Goal: Information Seeking & Learning: Learn about a topic

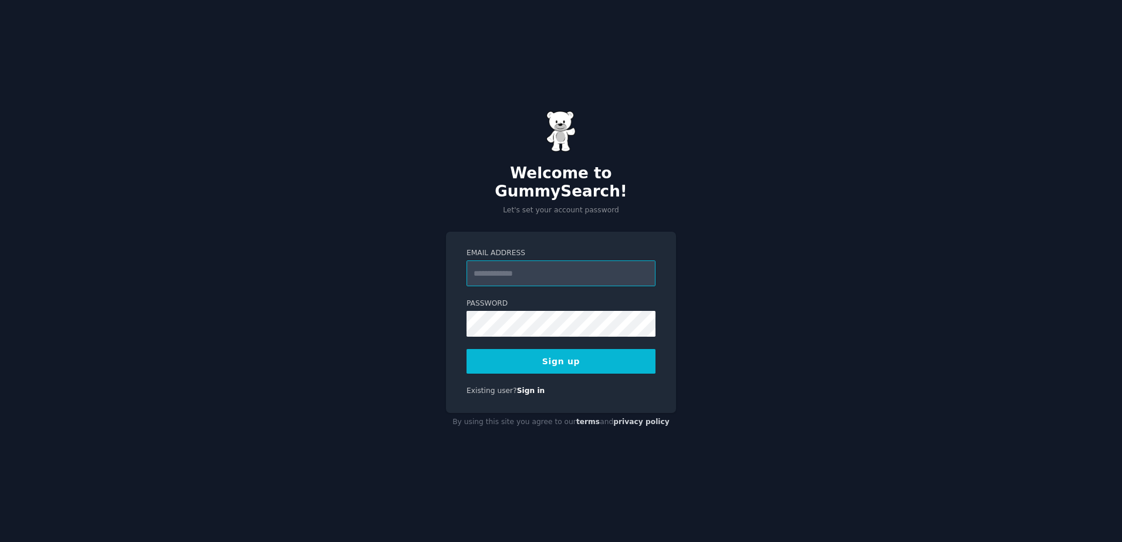
click at [578, 270] on input "Email Address" at bounding box center [560, 273] width 189 height 26
type input "**********"
click at [613, 357] on button "Sign up" at bounding box center [560, 361] width 189 height 25
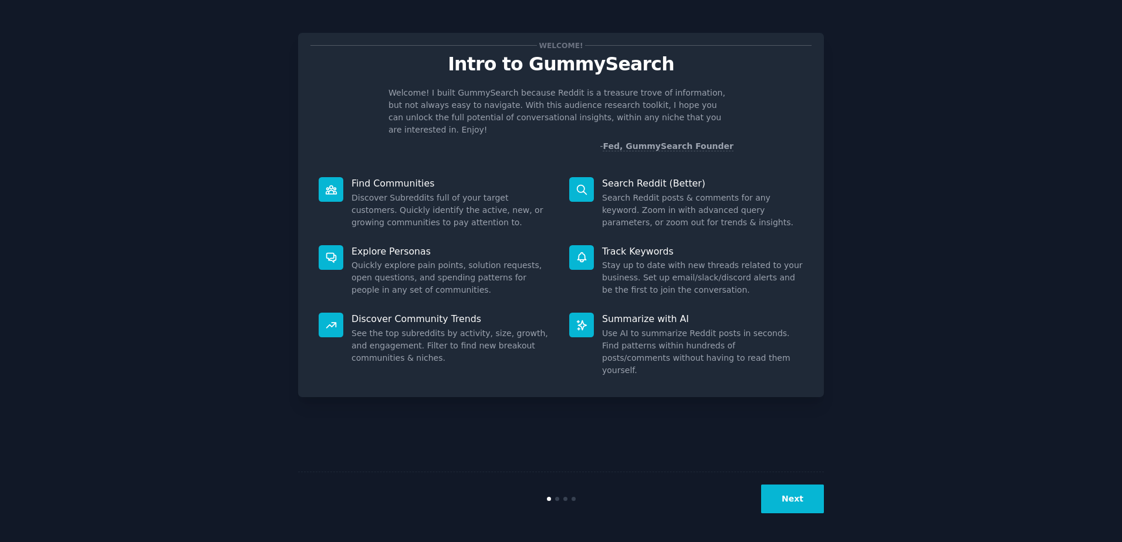
click at [779, 499] on button "Next" at bounding box center [792, 499] width 63 height 29
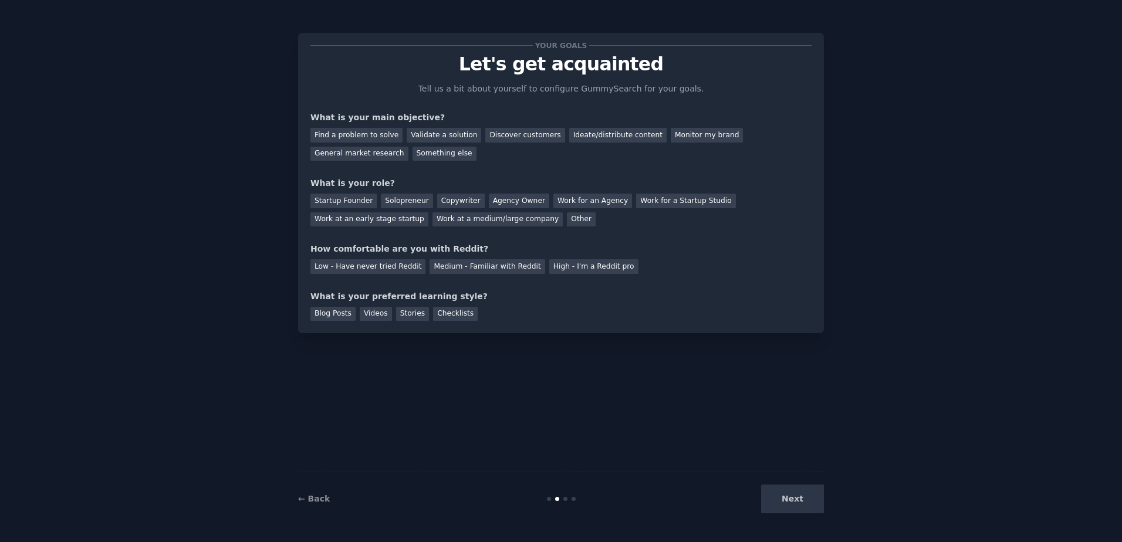
click at [730, 416] on div "Your goals Let's get acquainted Tell us a bit about yourself to configure Gummy…" at bounding box center [561, 270] width 526 height 509
click at [784, 496] on div "Next" at bounding box center [735, 499] width 175 height 29
drag, startPoint x: 784, startPoint y: 496, endPoint x: 791, endPoint y: 503, distance: 9.1
click at [791, 503] on div "Next" at bounding box center [735, 499] width 175 height 29
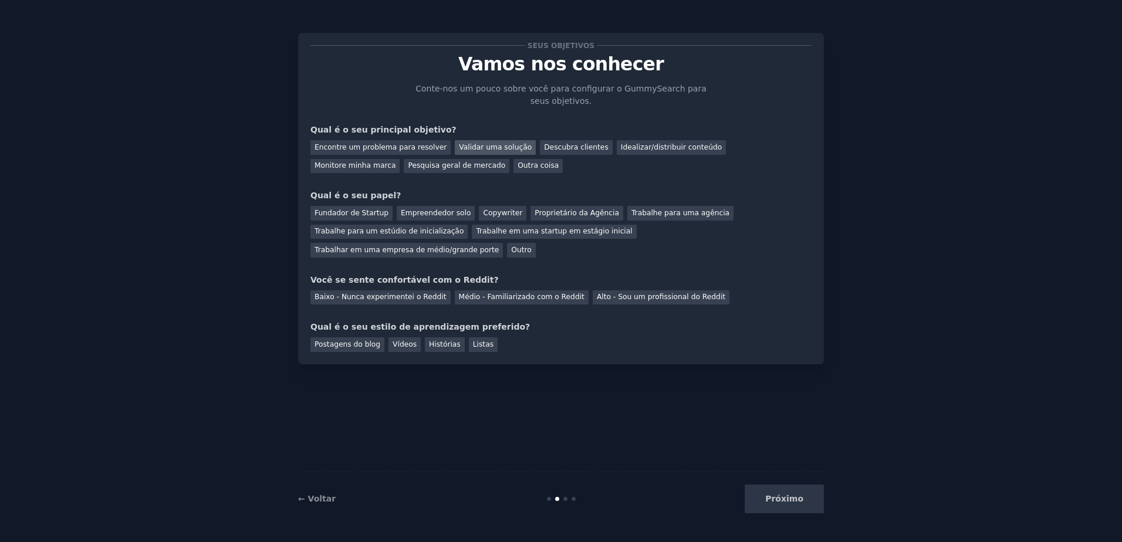
click at [487, 147] on div "Validar uma solução" at bounding box center [495, 147] width 81 height 15
click at [410, 212] on div "Empreendedor solo" at bounding box center [436, 213] width 78 height 15
click at [380, 290] on div "Baixo - Nunca experimentei o Reddit" at bounding box center [380, 297] width 140 height 15
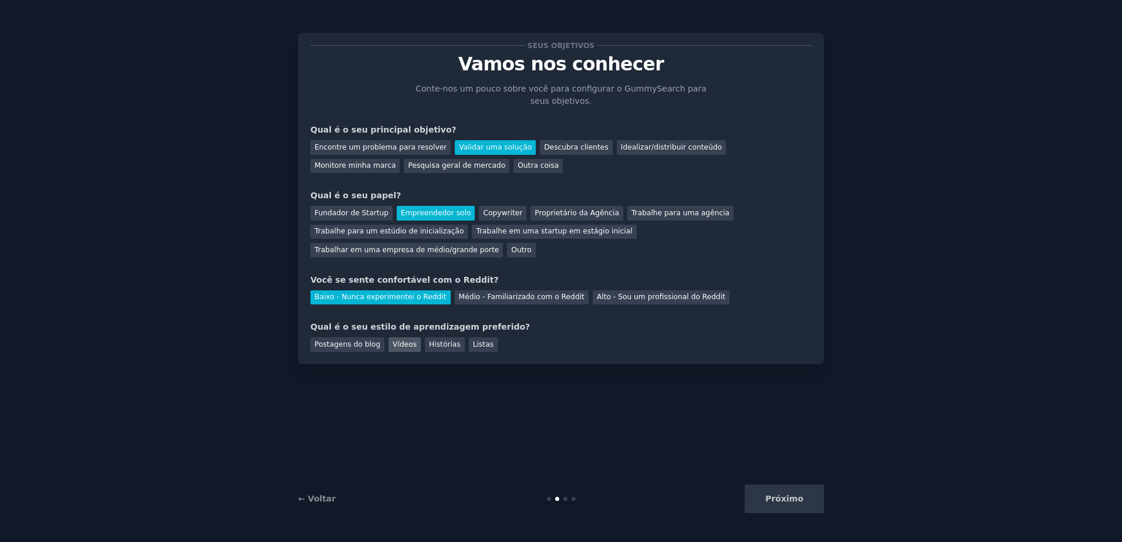
click at [403, 337] on div "Vídeos" at bounding box center [404, 344] width 32 height 15
click at [773, 494] on button "Próximo" at bounding box center [783, 499] width 79 height 29
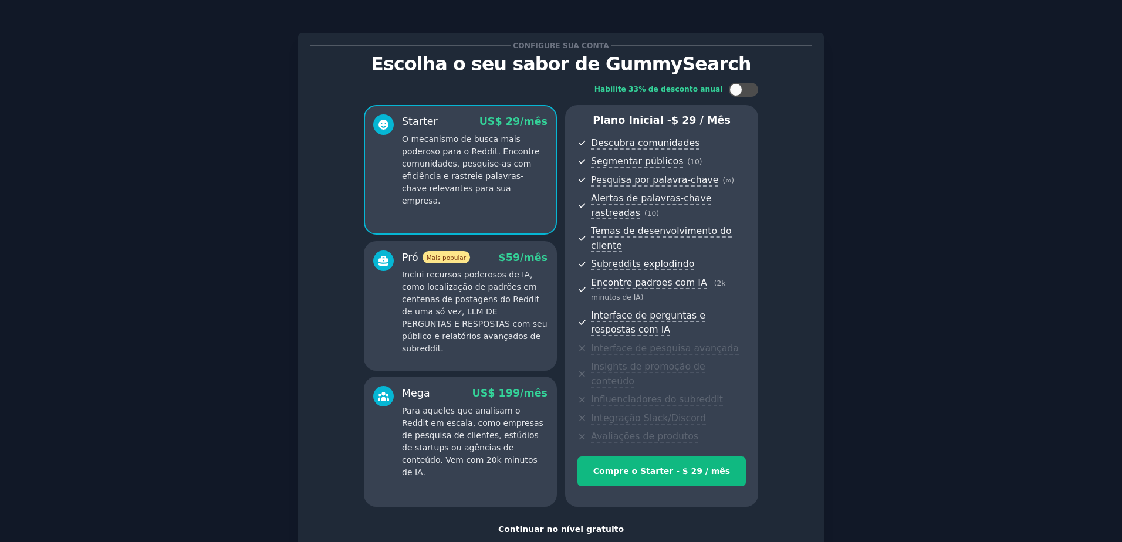
click at [583, 523] on div "Continuar no nível gratuito" at bounding box center [560, 529] width 501 height 12
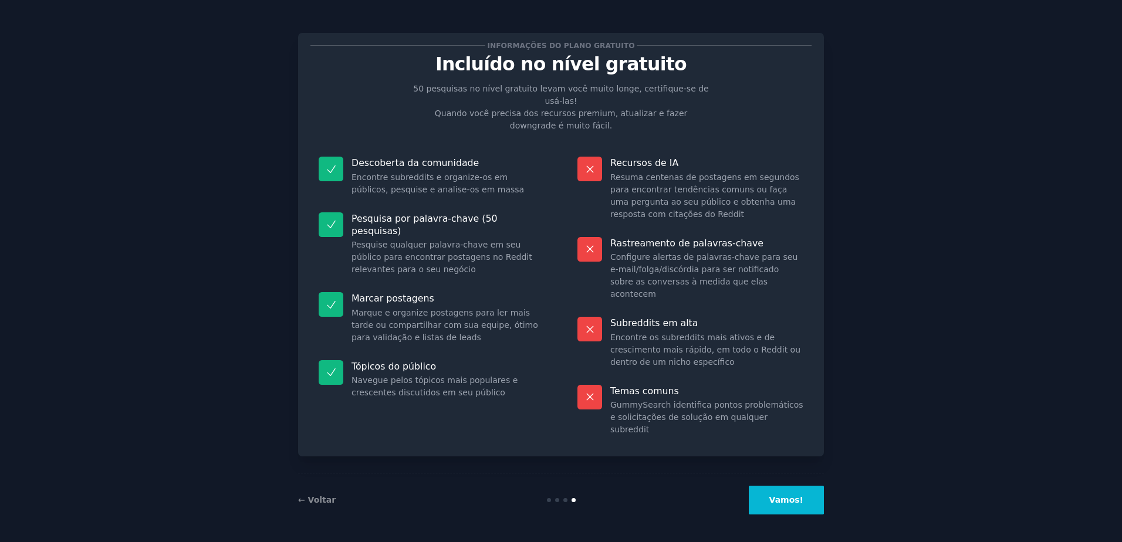
click at [779, 507] on button "Vamos!" at bounding box center [786, 500] width 75 height 29
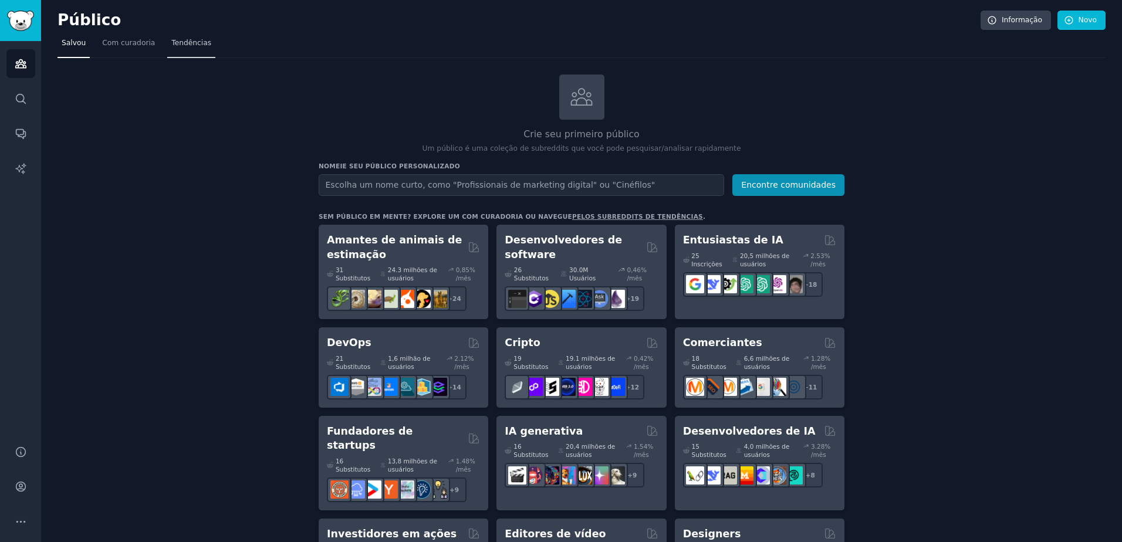
click at [195, 37] on link "Tendências" at bounding box center [191, 46] width 48 height 24
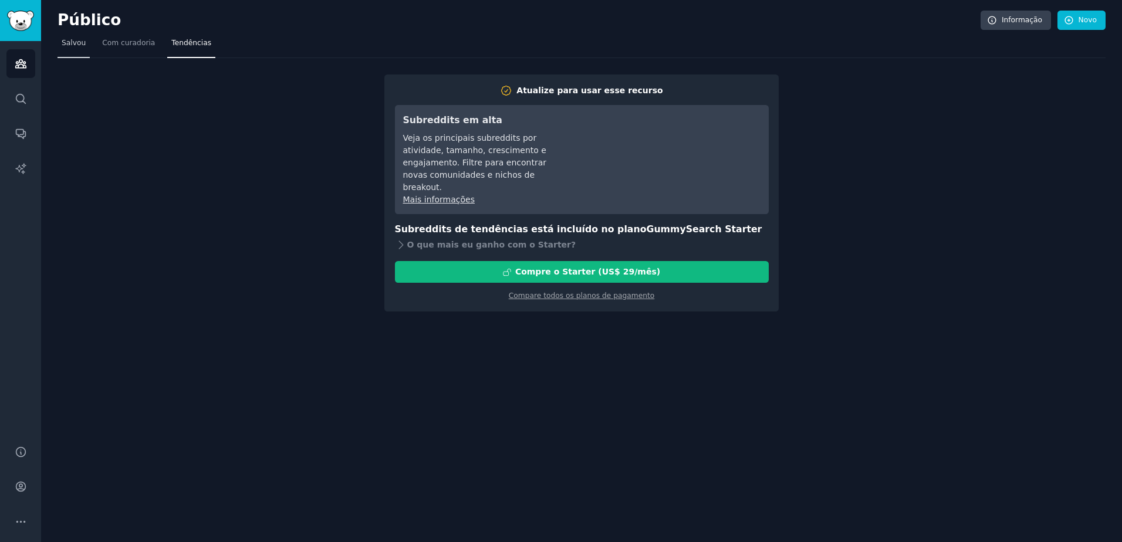
click at [78, 47] on span "Salvou" at bounding box center [74, 43] width 24 height 11
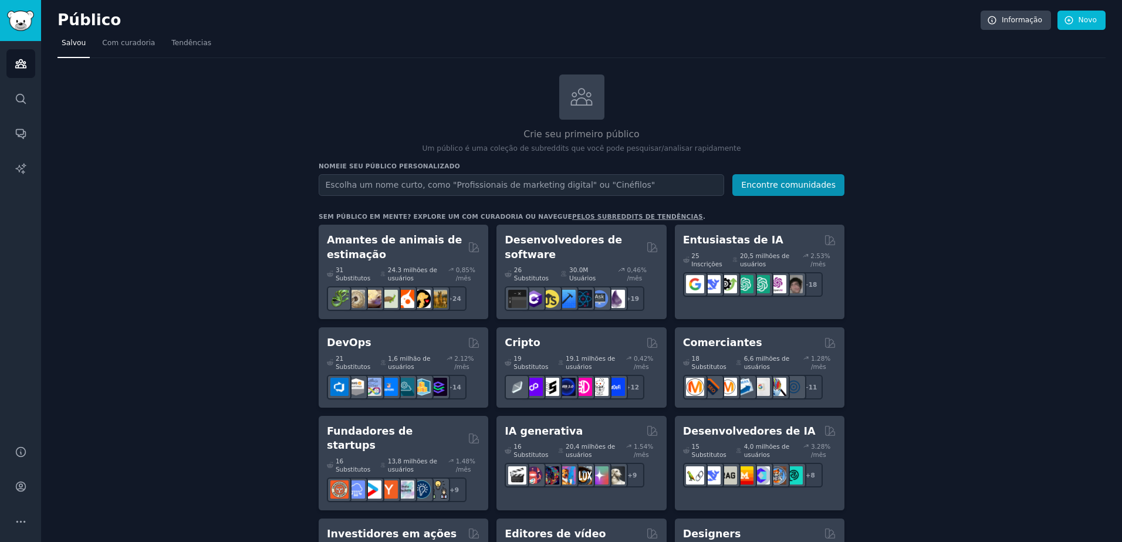
click at [488, 187] on input "text" at bounding box center [521, 185] width 405 height 22
click at [27, 93] on link "Procurar" at bounding box center [20, 98] width 29 height 29
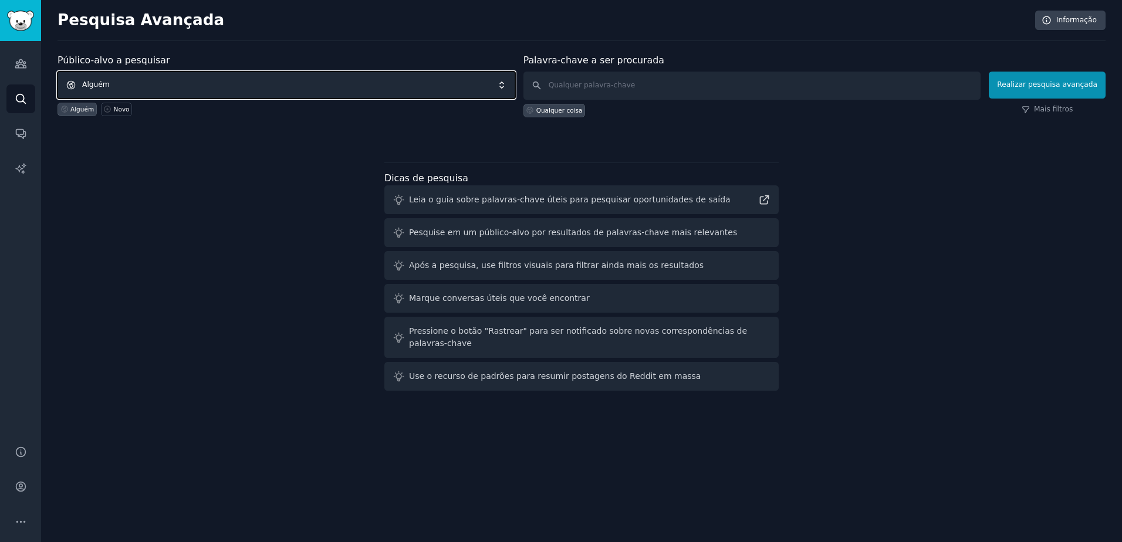
click at [394, 84] on span "Alguém" at bounding box center [286, 85] width 458 height 27
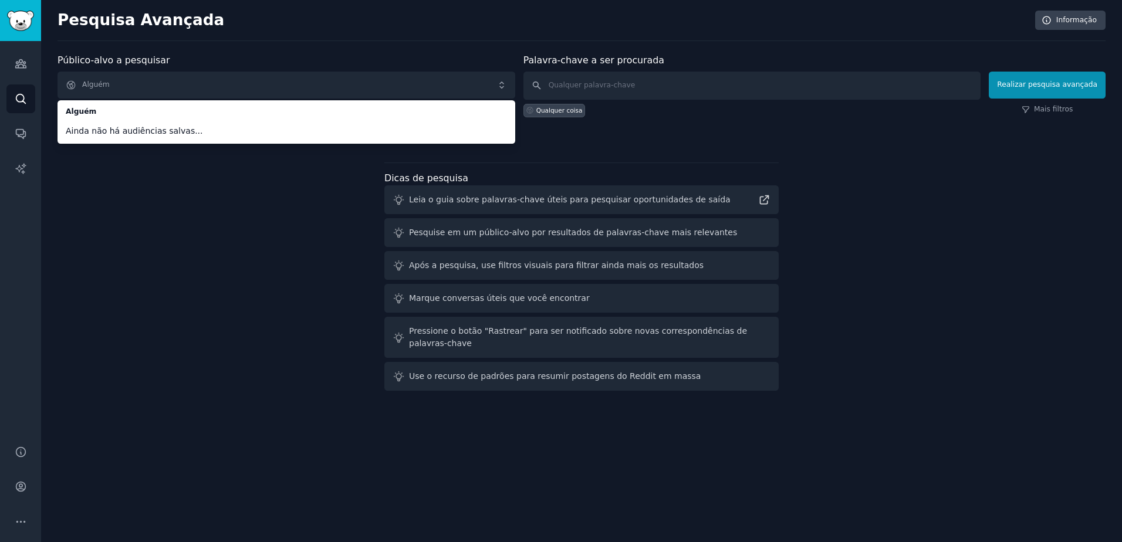
click at [294, 168] on div "Público-alvo a pesquisar Alguém Alguém Ainda não há audiências salvas... Alguém…" at bounding box center [581, 224] width 1048 height 342
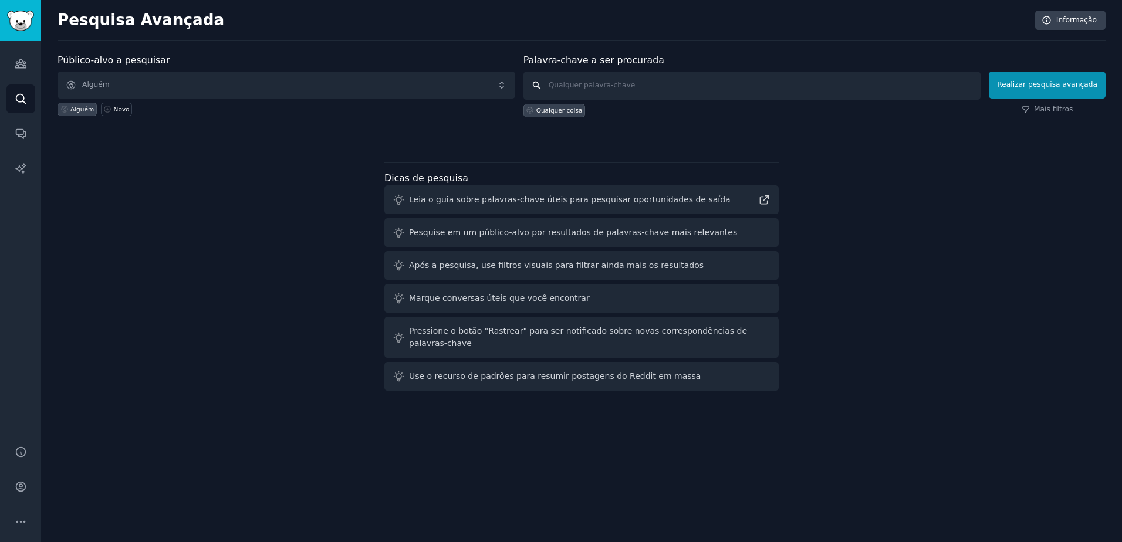
click at [671, 90] on input "text" at bounding box center [752, 86] width 458 height 28
type input "historias de familia"
click button "Realizar pesquisa avançada" at bounding box center [1047, 85] width 117 height 27
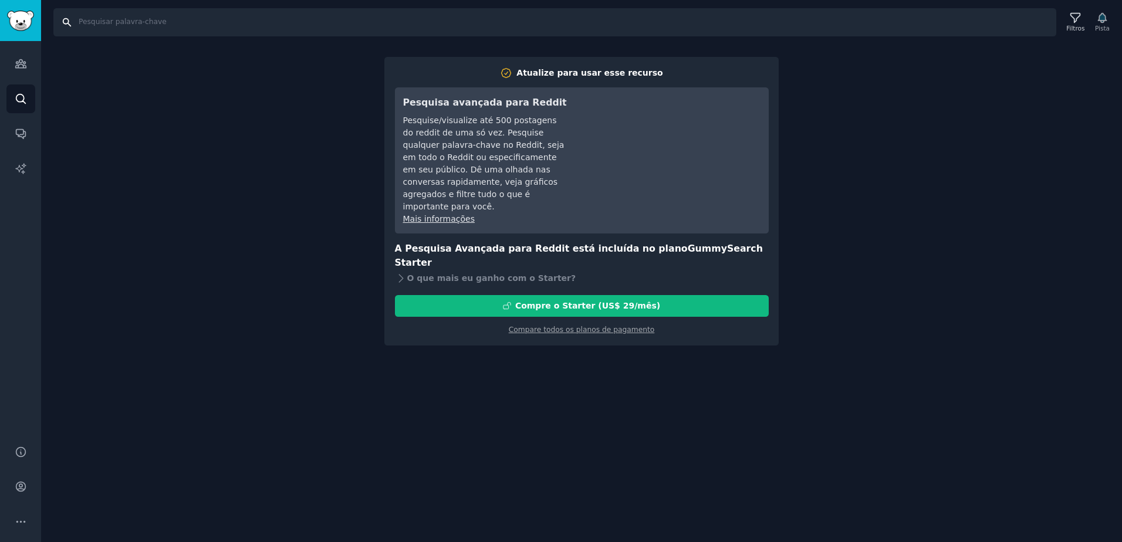
click at [120, 22] on input "Procurar" at bounding box center [554, 22] width 1003 height 28
type input "b"
type input "problemas familiares"
drag, startPoint x: 150, startPoint y: 19, endPoint x: -2, endPoint y: 26, distance: 152.1
click at [0, 26] on html "Público Público Procurar Conversas Relatórios de IA Ajuda Conta Mais Procurar p…" at bounding box center [561, 271] width 1122 height 542
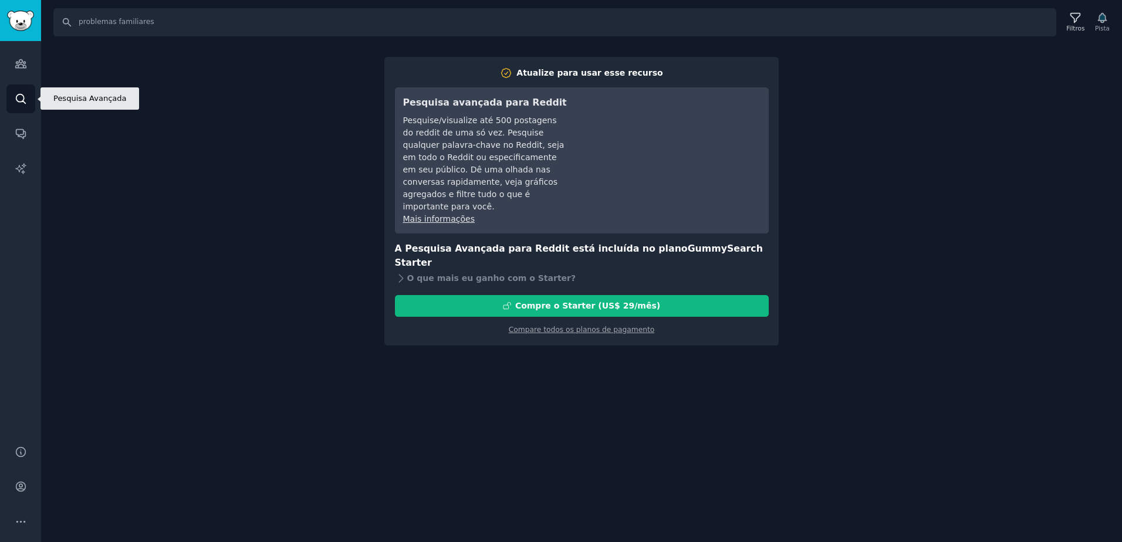
click at [16, 104] on icon "Barra lateral" at bounding box center [21, 99] width 12 height 12
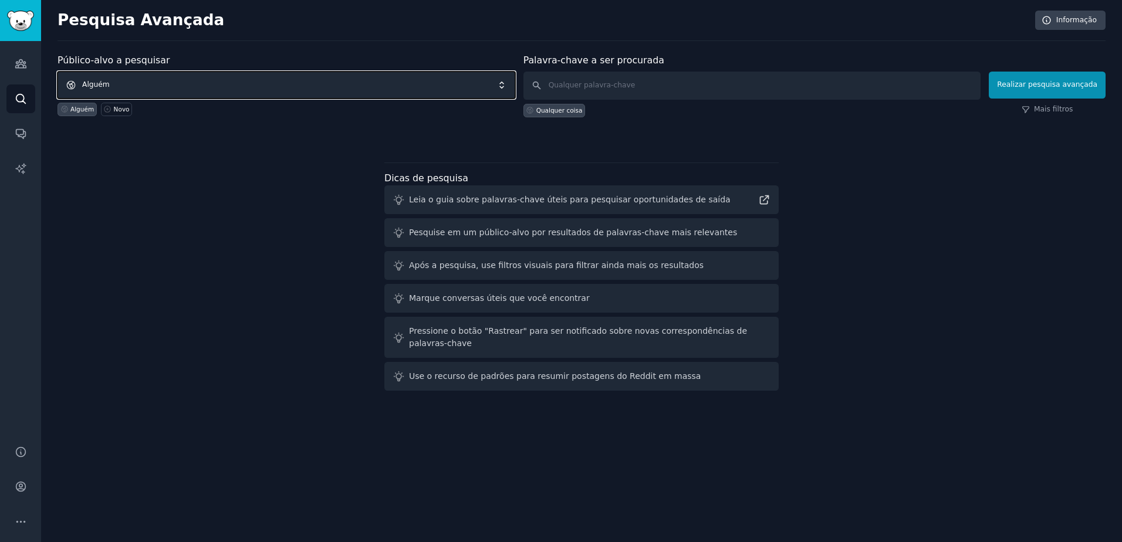
click at [462, 86] on span "Alguém" at bounding box center [286, 85] width 458 height 27
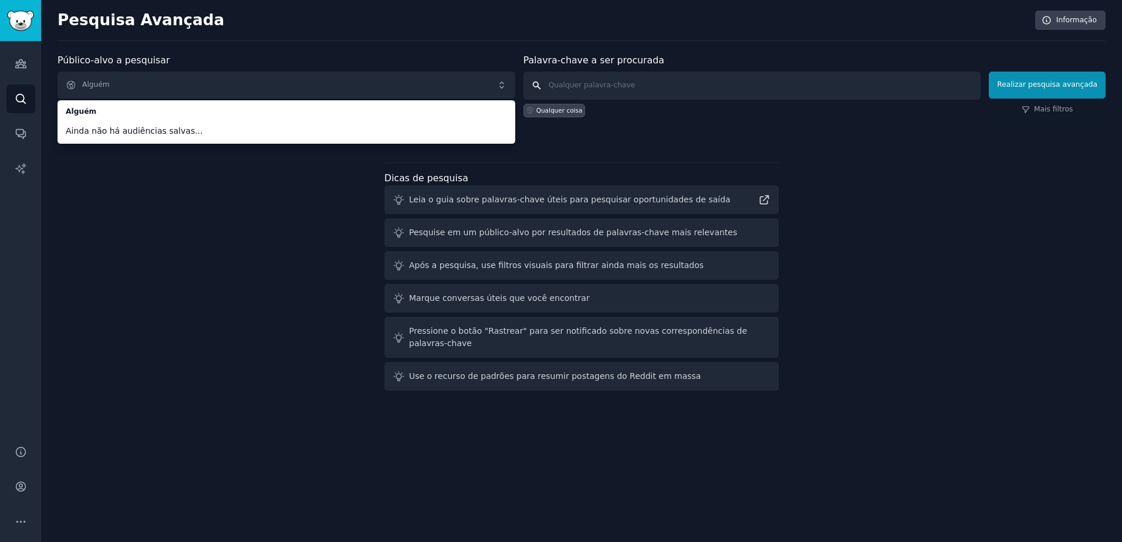
click at [750, 80] on input "text" at bounding box center [752, 86] width 458 height 28
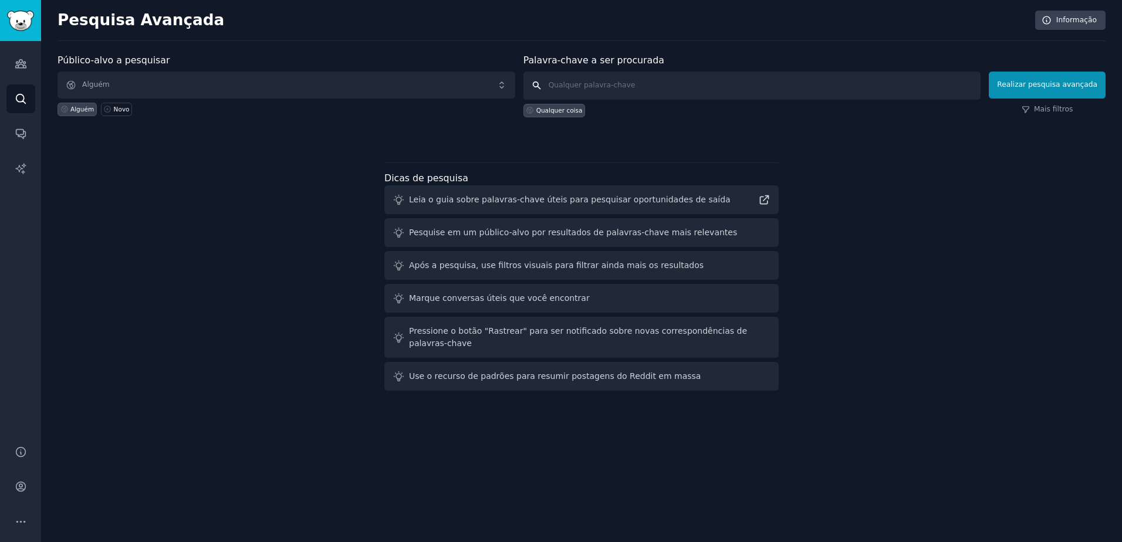
paste input "problemas familiares"
type input "problemas familiares"
click at [1057, 92] on button "Realizar pesquisa avançada" at bounding box center [1047, 85] width 117 height 27
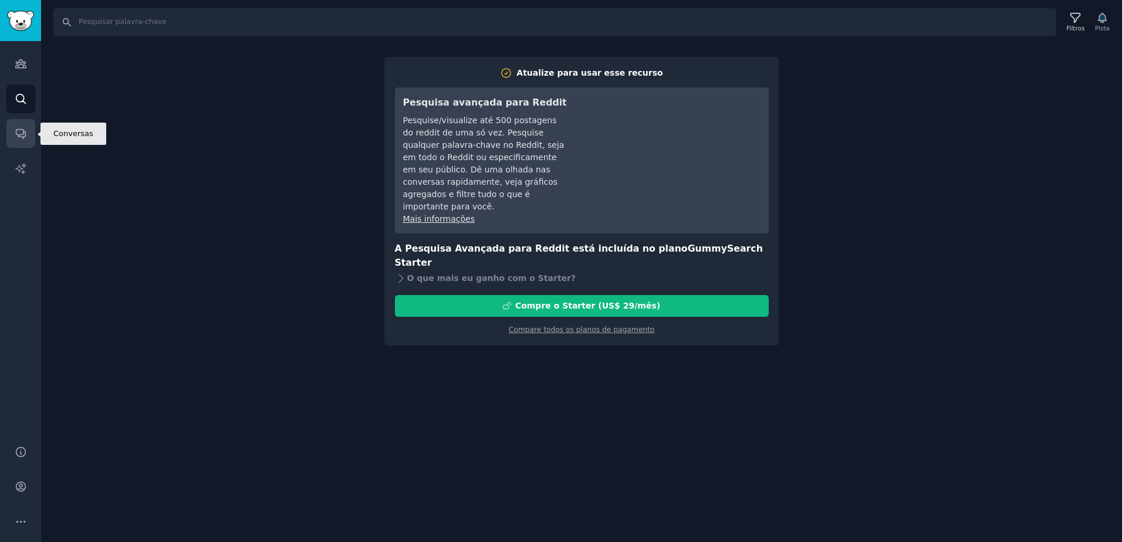
click at [15, 139] on link "Conversas" at bounding box center [20, 133] width 29 height 29
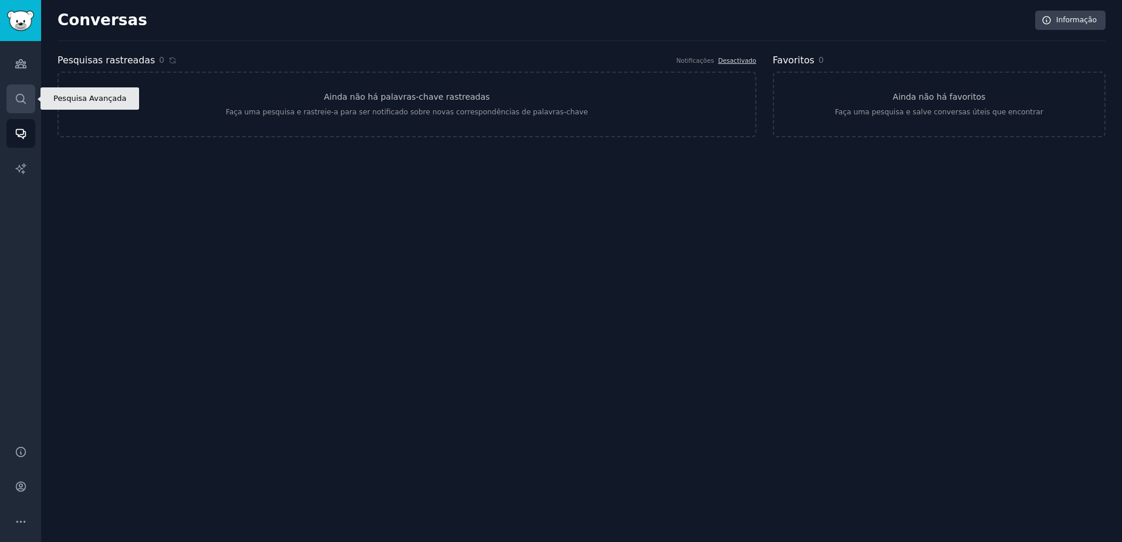
click at [19, 104] on icon "Barra lateral" at bounding box center [21, 99] width 12 height 12
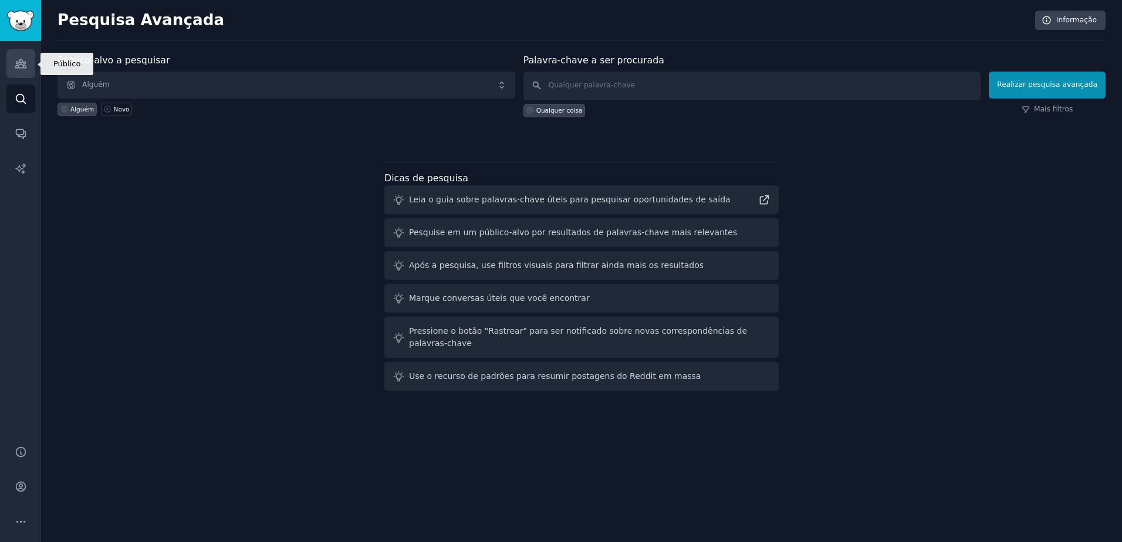
click at [20, 65] on icon "Barra lateral" at bounding box center [21, 63] width 12 height 12
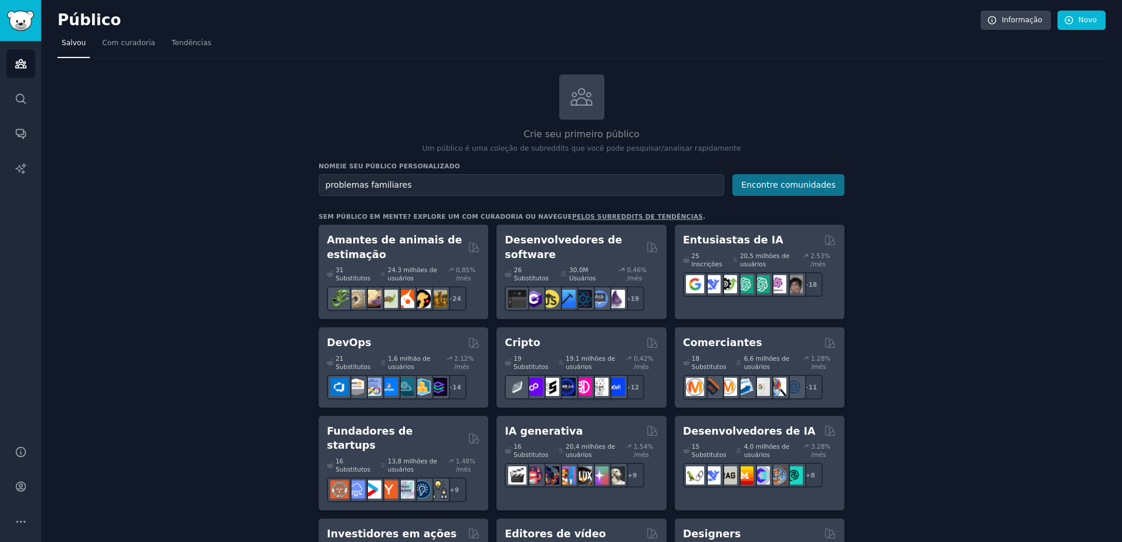
type input "problemas familiares"
click at [802, 191] on button "Encontre comunidades" at bounding box center [788, 185] width 112 height 22
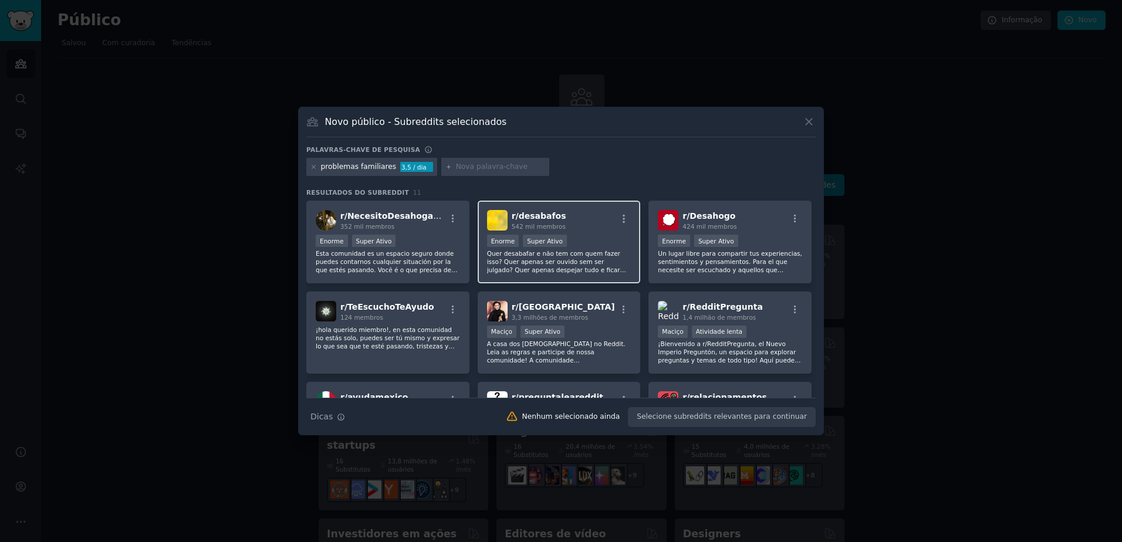
click at [538, 215] on span "r/ desabafos" at bounding box center [539, 215] width 55 height 9
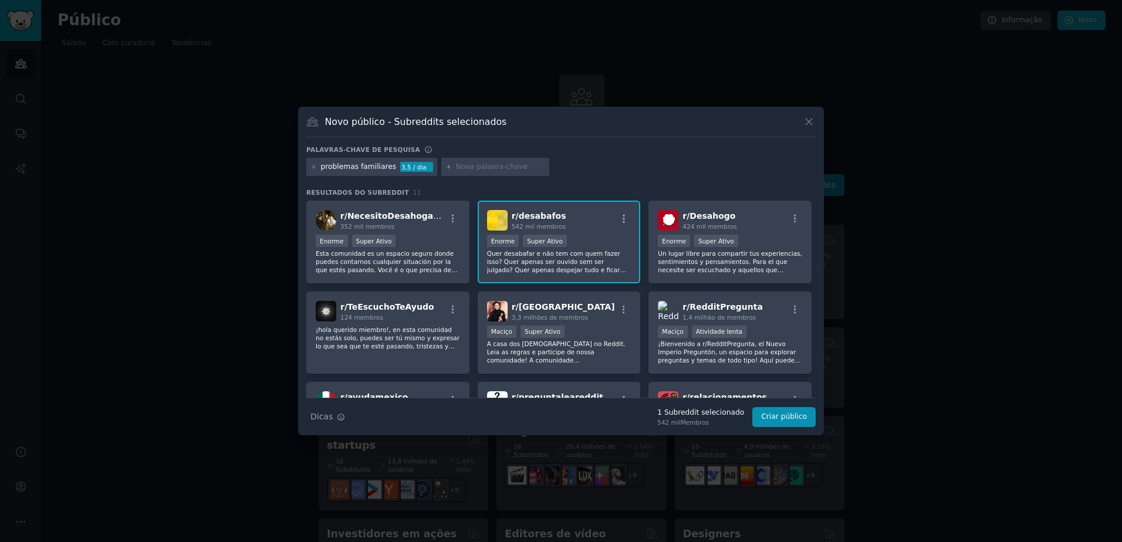
click at [530, 221] on span "r/ desabafos" at bounding box center [539, 215] width 55 height 9
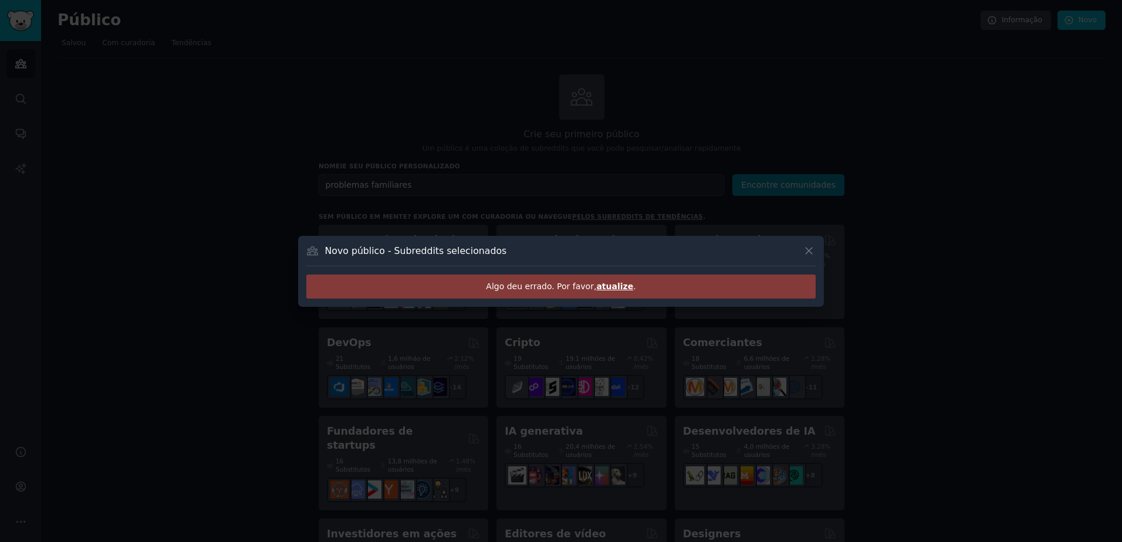
click at [613, 285] on span "atualize" at bounding box center [614, 286] width 37 height 9
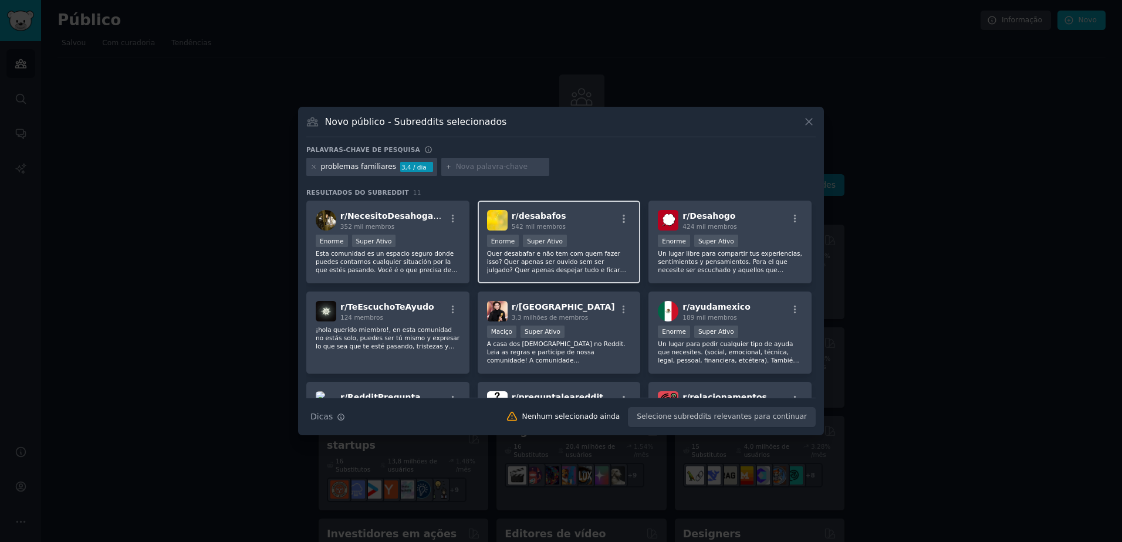
click at [534, 219] on span "r/ desabafos" at bounding box center [539, 215] width 55 height 9
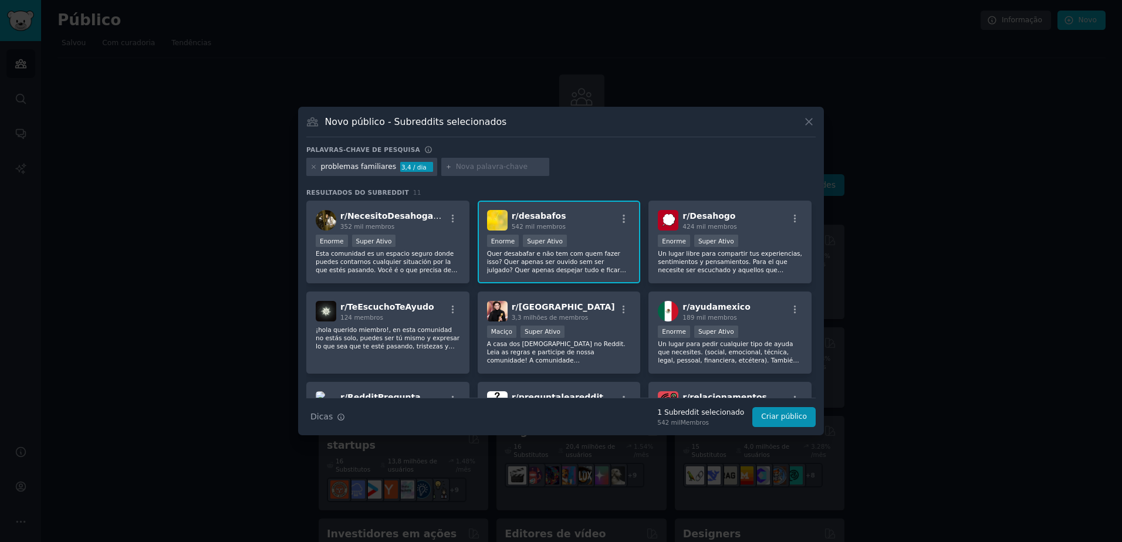
click at [498, 222] on img at bounding box center [497, 220] width 21 height 21
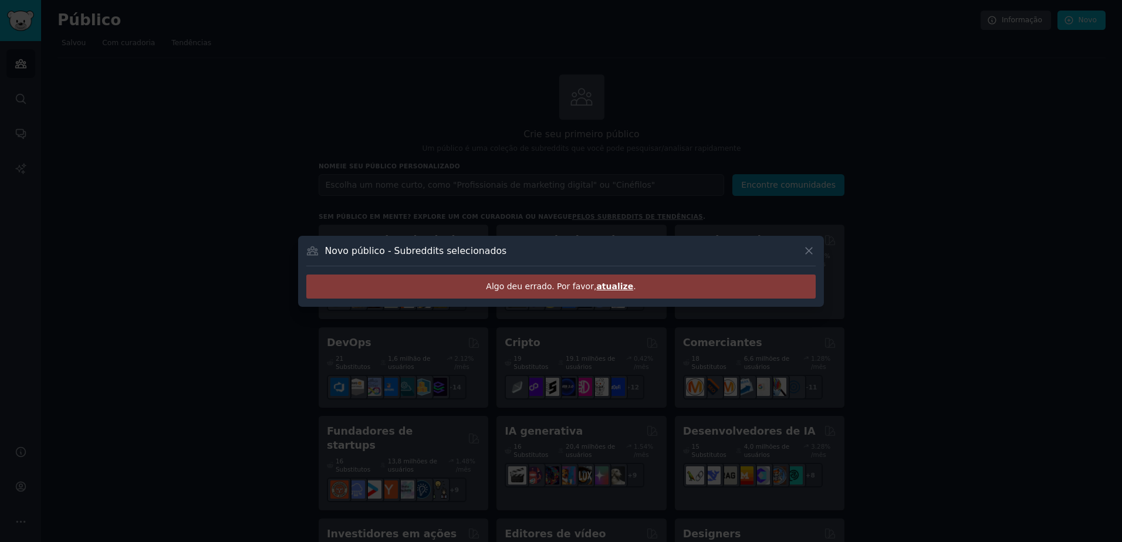
click at [617, 289] on span "atualize" at bounding box center [614, 286] width 37 height 9
